Goal: Transaction & Acquisition: Obtain resource

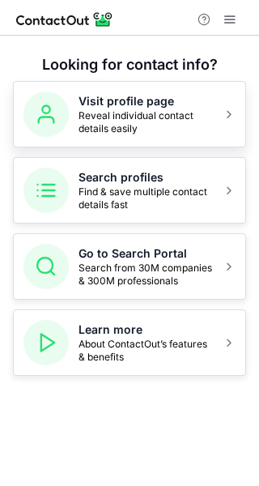
click at [172, 118] on span "Reveal individual contact details easily" at bounding box center [146, 122] width 134 height 26
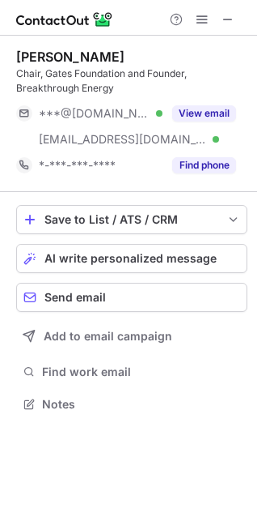
scroll to position [393, 257]
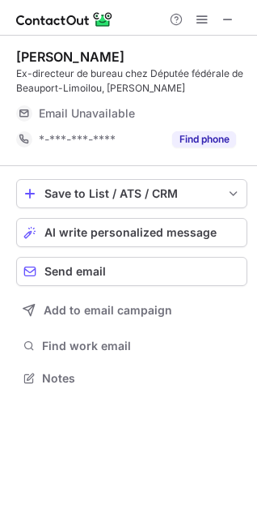
scroll to position [367, 257]
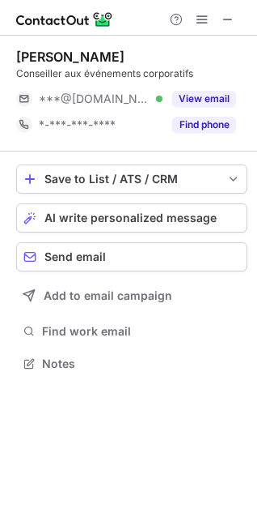
scroll to position [352, 257]
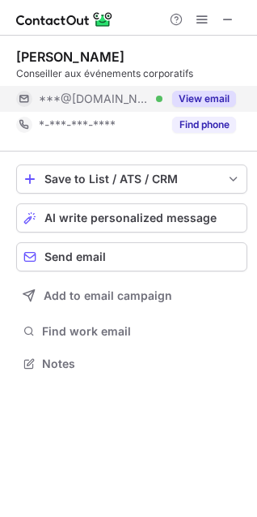
click at [203, 100] on button "View email" at bounding box center [204, 99] width 64 height 16
